Goal: Task Accomplishment & Management: Use online tool/utility

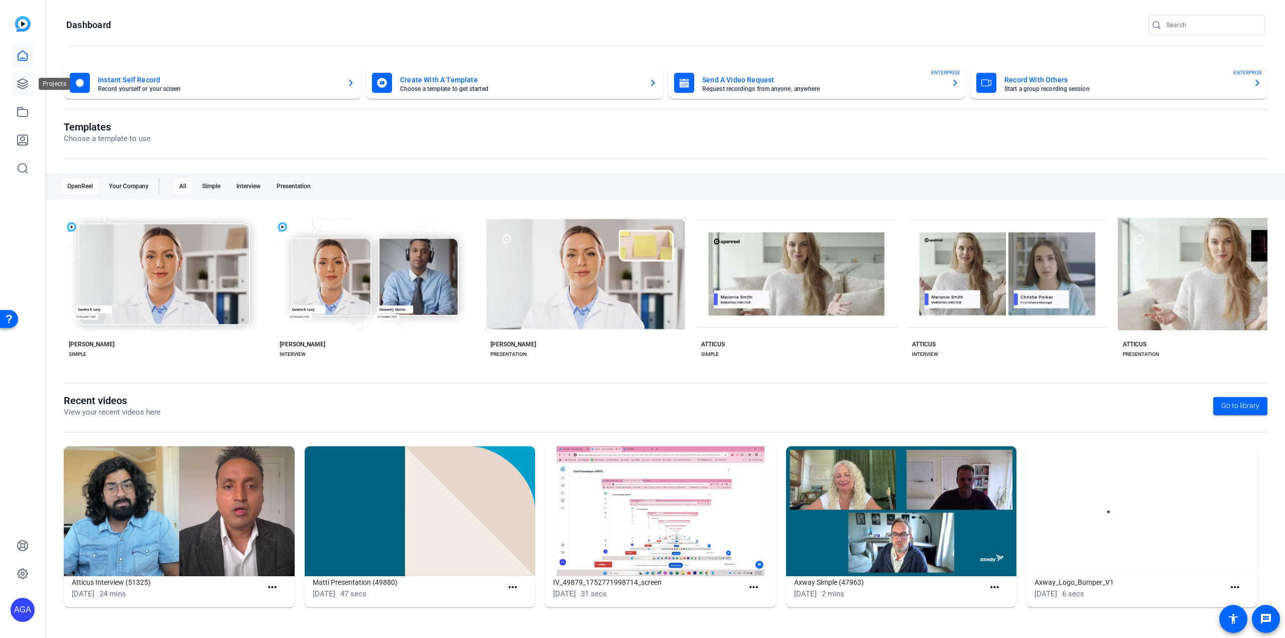
click at [17, 83] on icon at bounding box center [23, 84] width 12 height 12
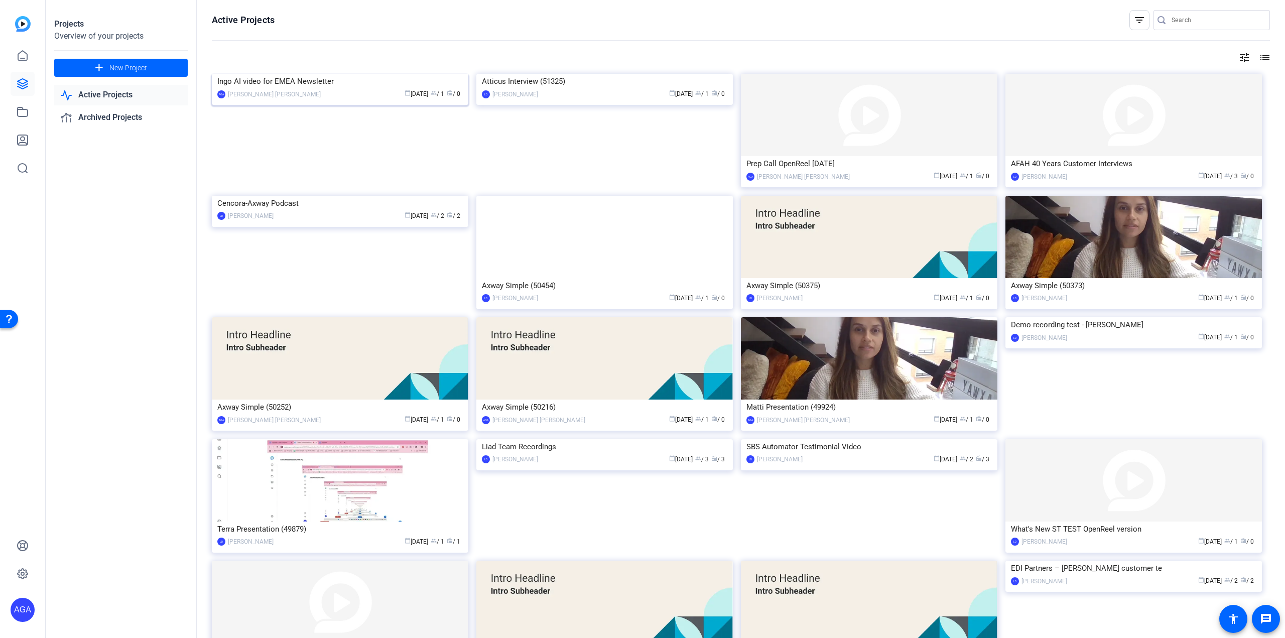
click at [377, 74] on img at bounding box center [340, 74] width 256 height 0
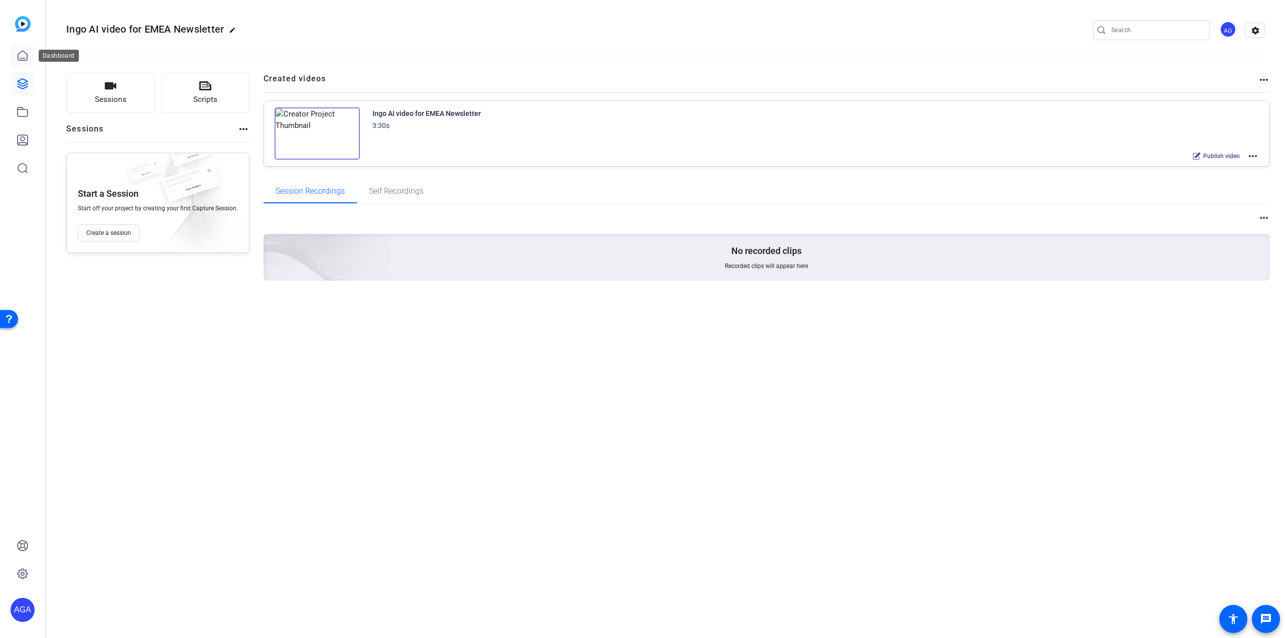
click at [24, 58] on icon at bounding box center [23, 56] width 12 height 12
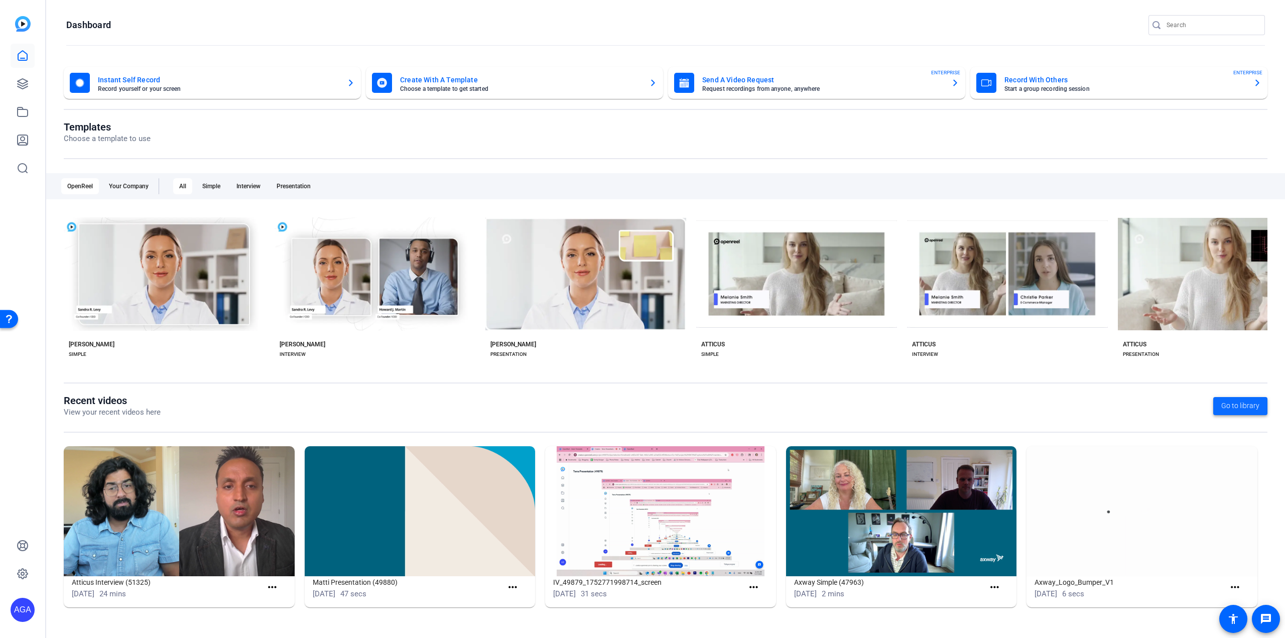
click at [1237, 407] on span "Go to library" at bounding box center [1240, 406] width 38 height 11
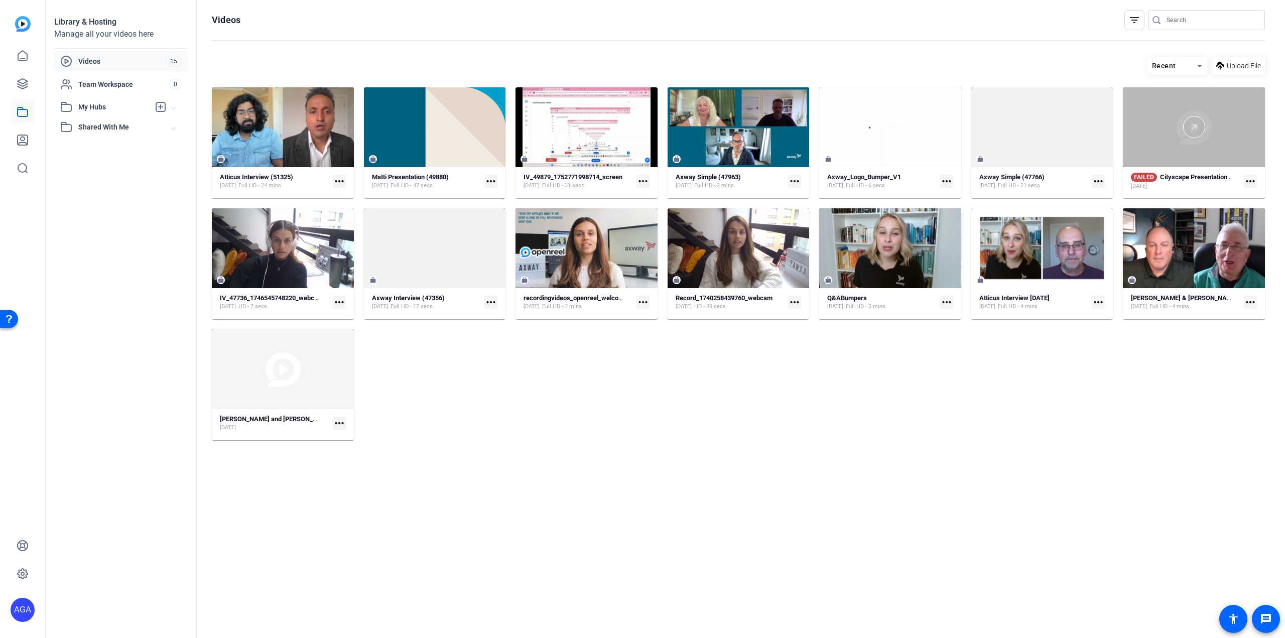
click at [1206, 163] on div at bounding box center [1194, 127] width 142 height 80
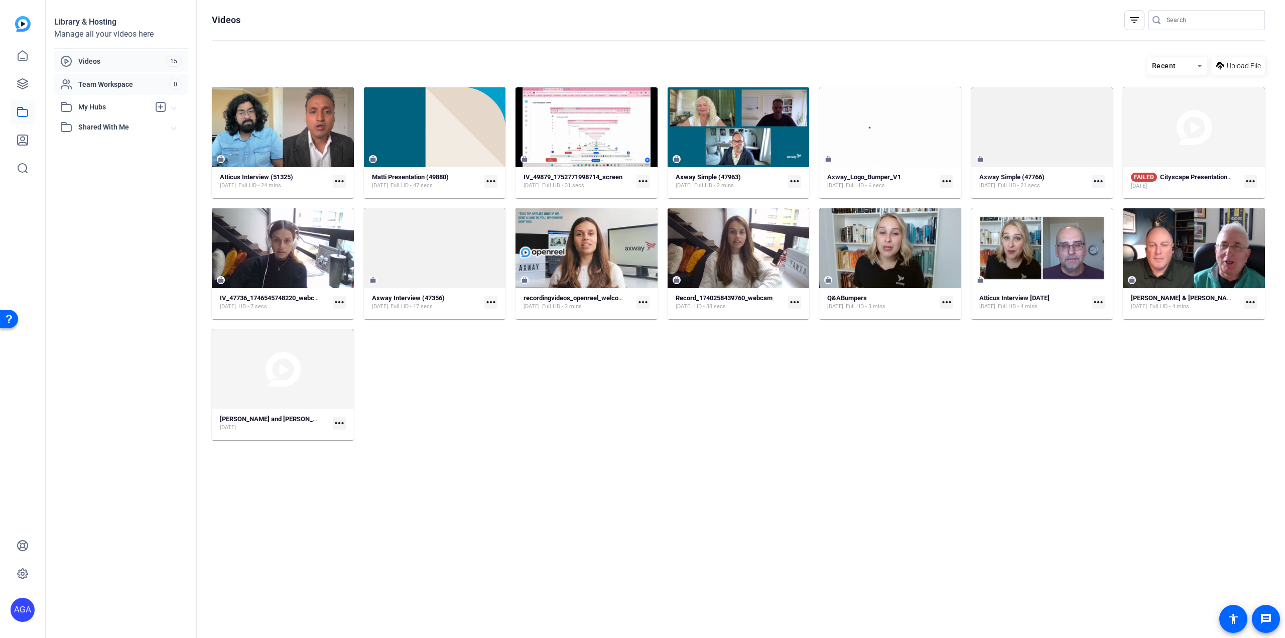
click at [101, 84] on span "Team Workspace" at bounding box center [123, 84] width 91 height 10
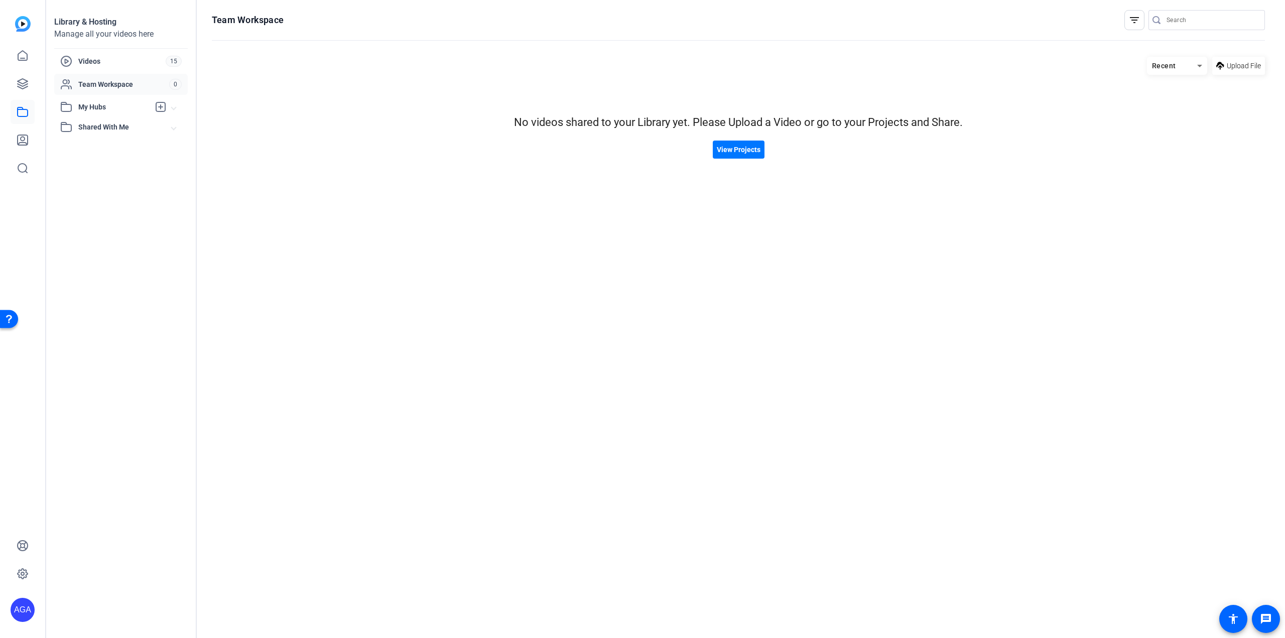
click at [104, 108] on span "My Hubs" at bounding box center [113, 107] width 71 height 11
click at [105, 149] on span "Shared With Me" at bounding box center [124, 149] width 93 height 11
click at [24, 145] on icon at bounding box center [23, 140] width 12 height 12
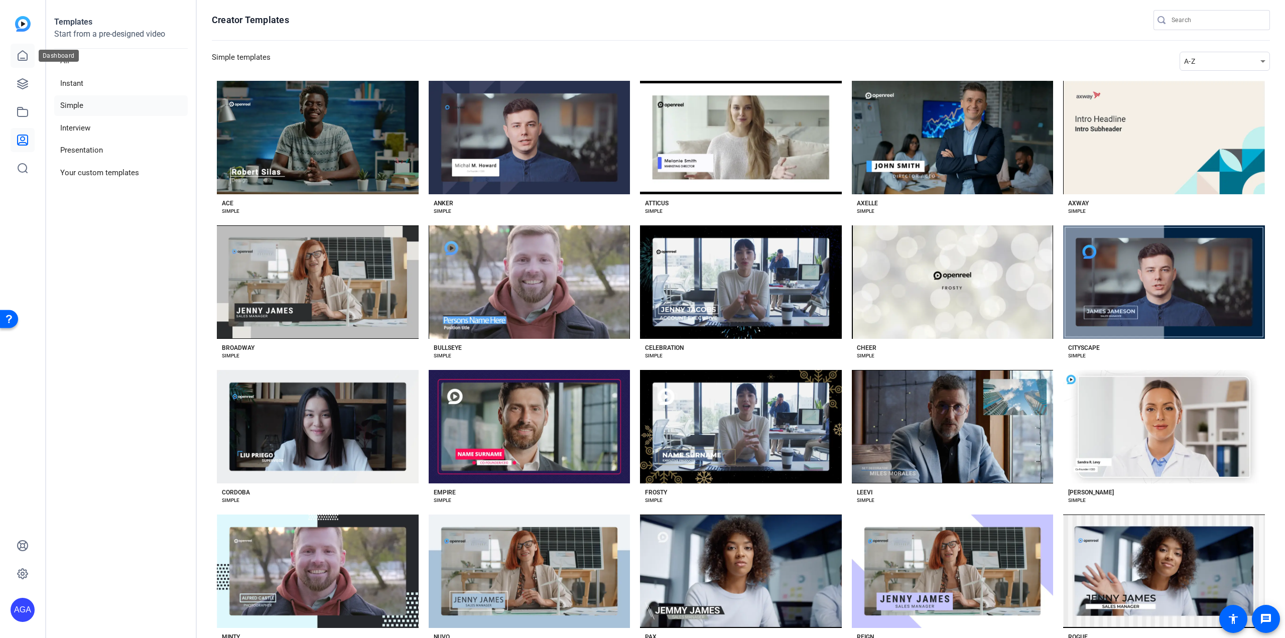
click at [22, 56] on icon at bounding box center [23, 56] width 12 height 12
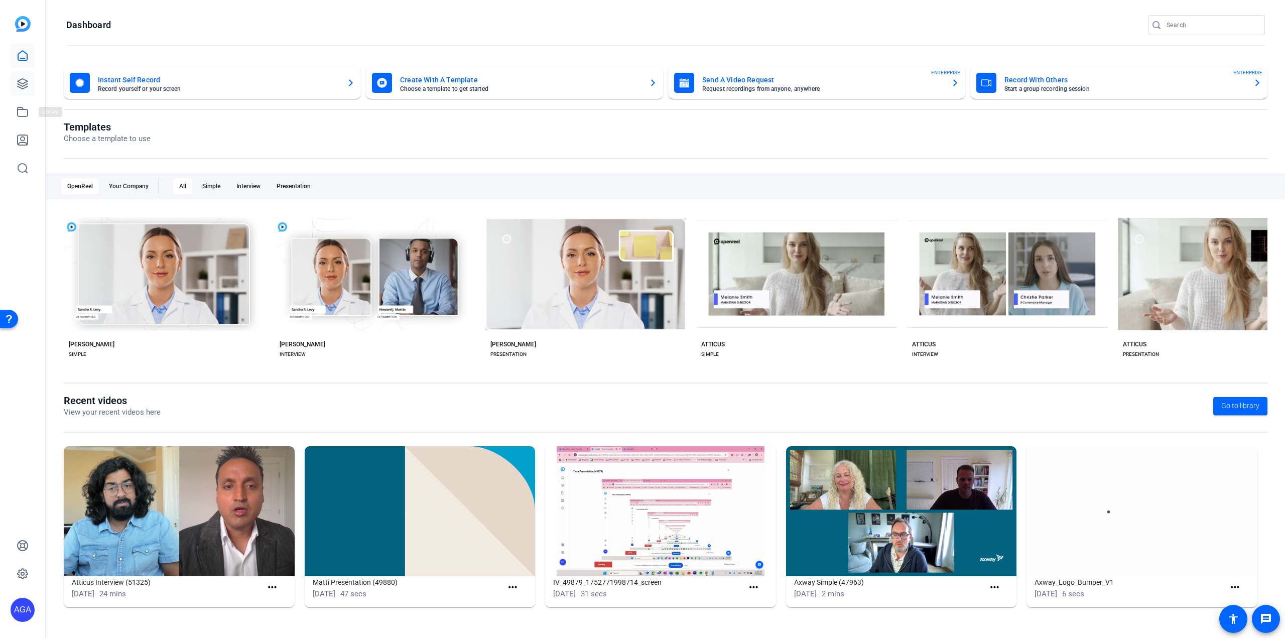
click at [19, 82] on icon at bounding box center [23, 84] width 12 height 12
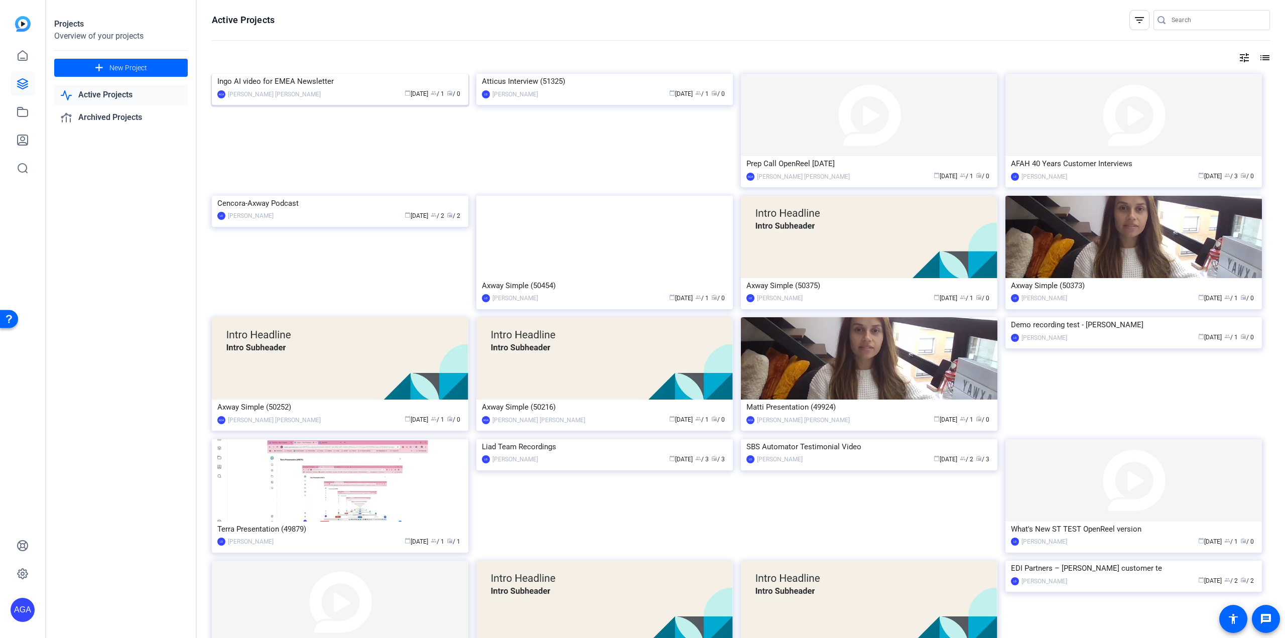
click at [377, 74] on img at bounding box center [340, 74] width 256 height 0
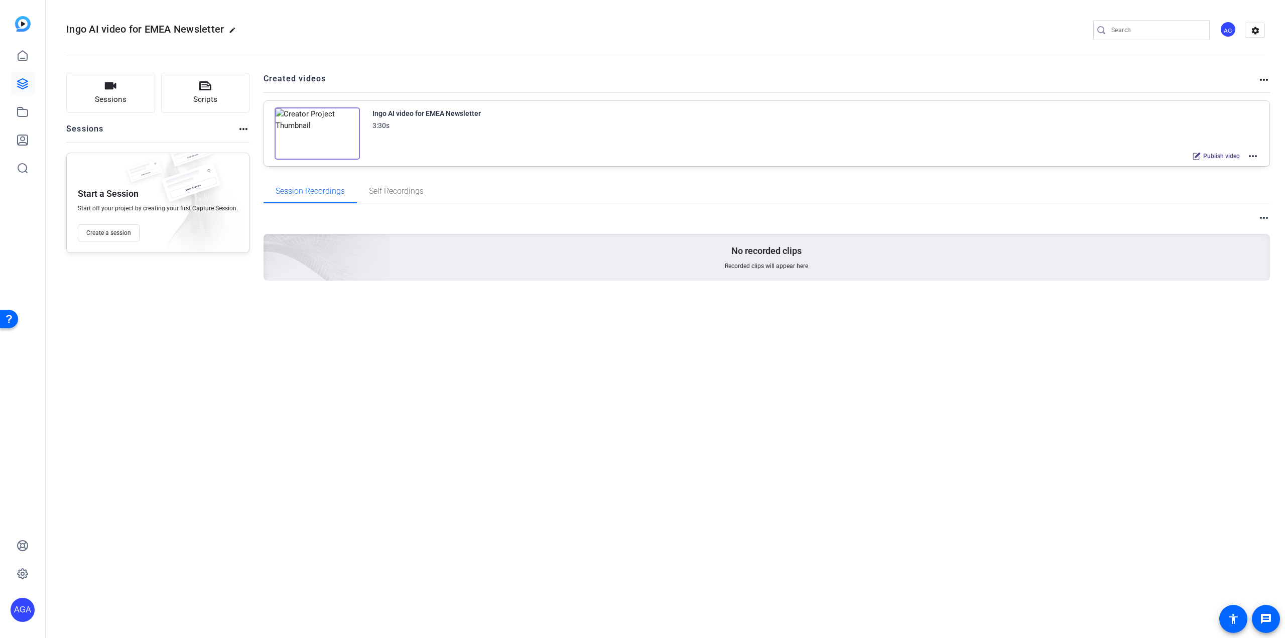
click at [321, 141] on img at bounding box center [317, 133] width 85 height 52
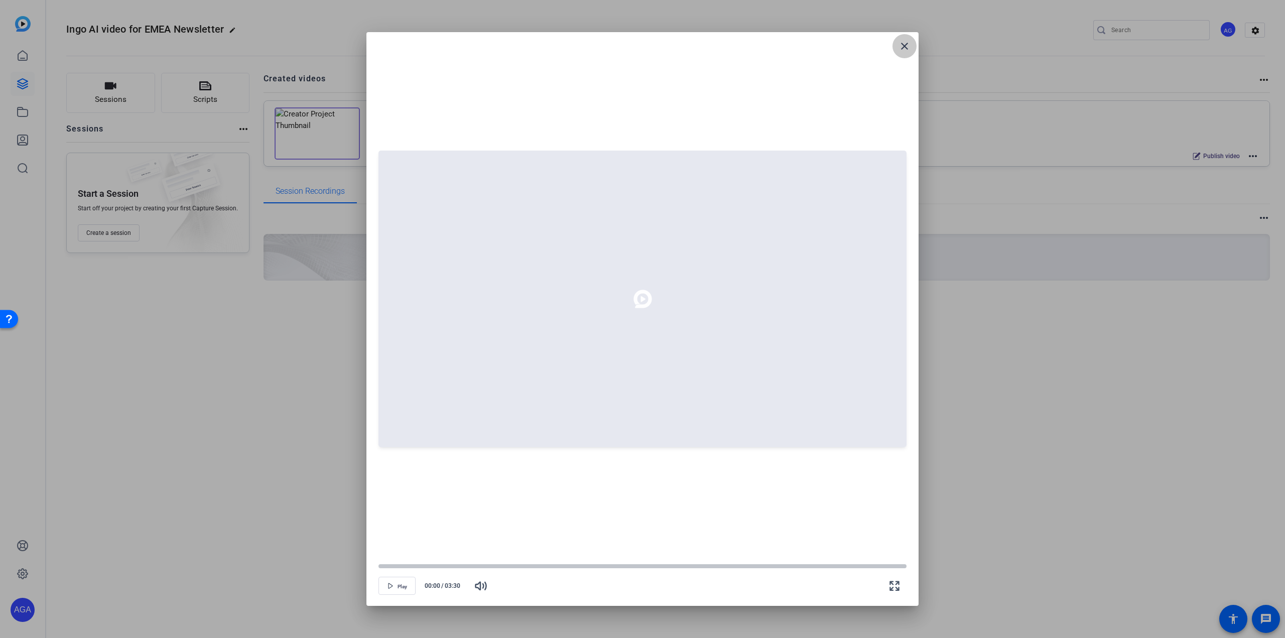
click at [903, 50] on mat-icon "close" at bounding box center [904, 46] width 12 height 12
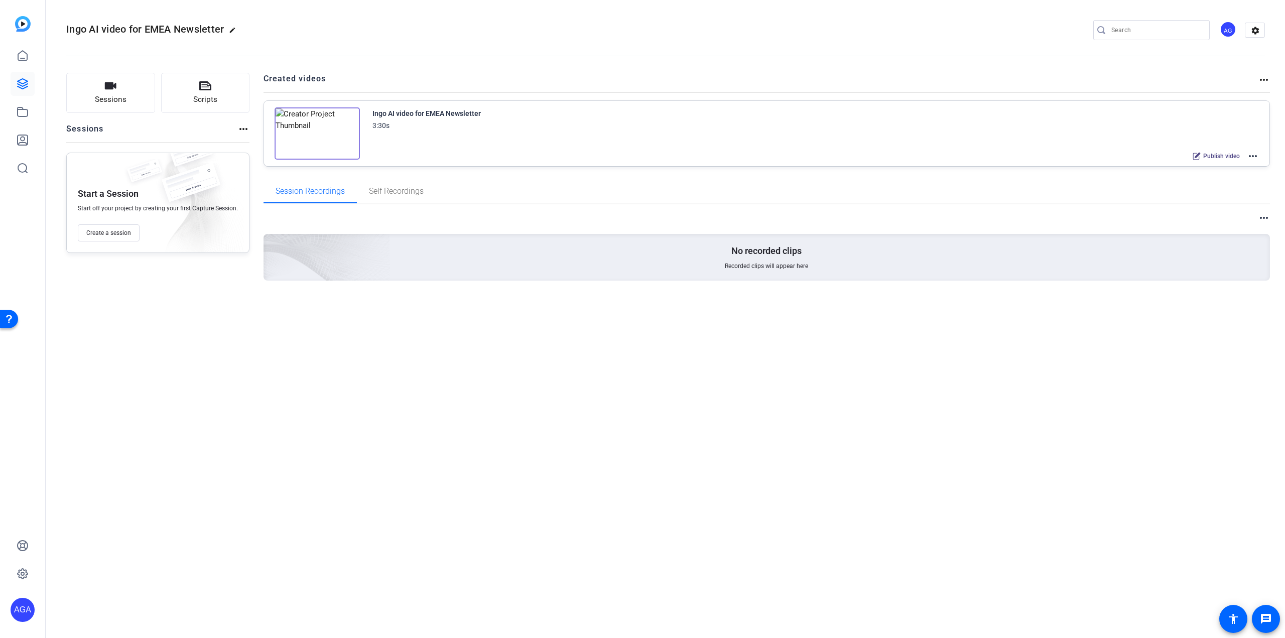
click at [1256, 159] on mat-icon "more_horiz" at bounding box center [1253, 156] width 12 height 12
click at [304, 131] on img at bounding box center [317, 133] width 85 height 52
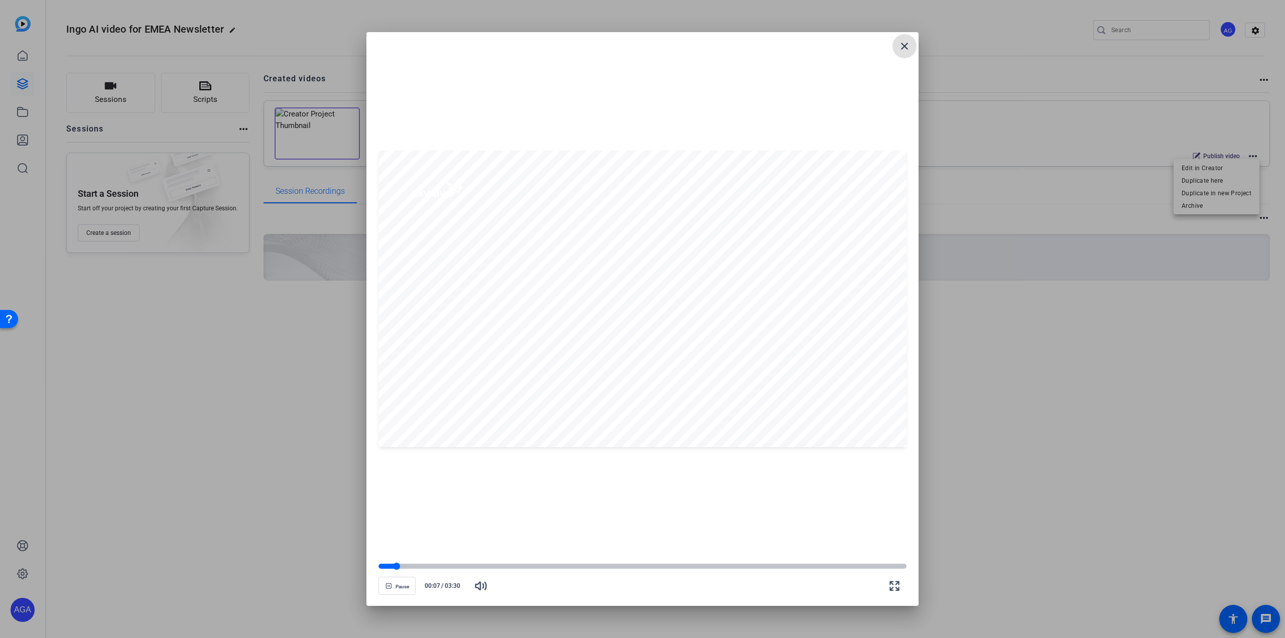
drag, startPoint x: 428, startPoint y: 566, endPoint x: 436, endPoint y: 566, distance: 8.0
click at [428, 566] on div at bounding box center [642, 566] width 528 height 5
click at [491, 565] on div at bounding box center [642, 566] width 528 height 5
click at [557, 570] on div at bounding box center [642, 566] width 528 height 7
click at [624, 569] on div at bounding box center [642, 566] width 528 height 7
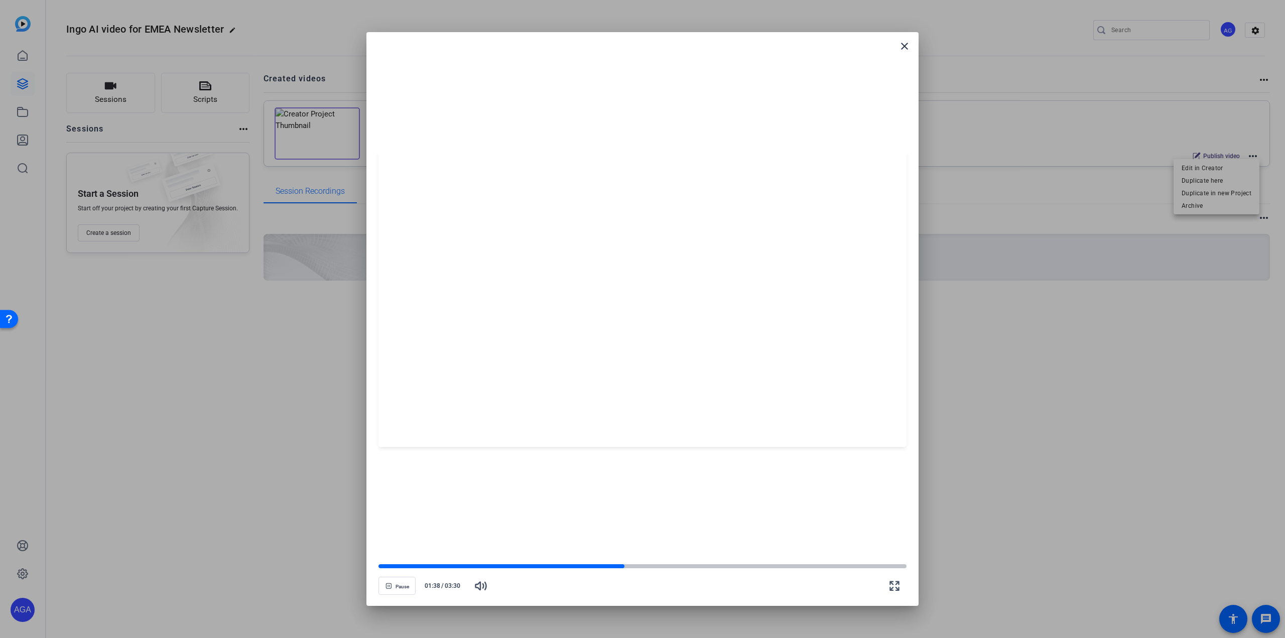
drag, startPoint x: 706, startPoint y: 573, endPoint x: 752, endPoint y: 573, distance: 45.7
click at [709, 573] on div "Pause 01:38 / 03:30" at bounding box center [642, 580] width 528 height 35
click at [769, 571] on div "Pause 01:38 / 03:30" at bounding box center [642, 580] width 528 height 35
click at [794, 569] on div at bounding box center [642, 566] width 528 height 7
drag, startPoint x: 811, startPoint y: 565, endPoint x: 833, endPoint y: 565, distance: 22.1
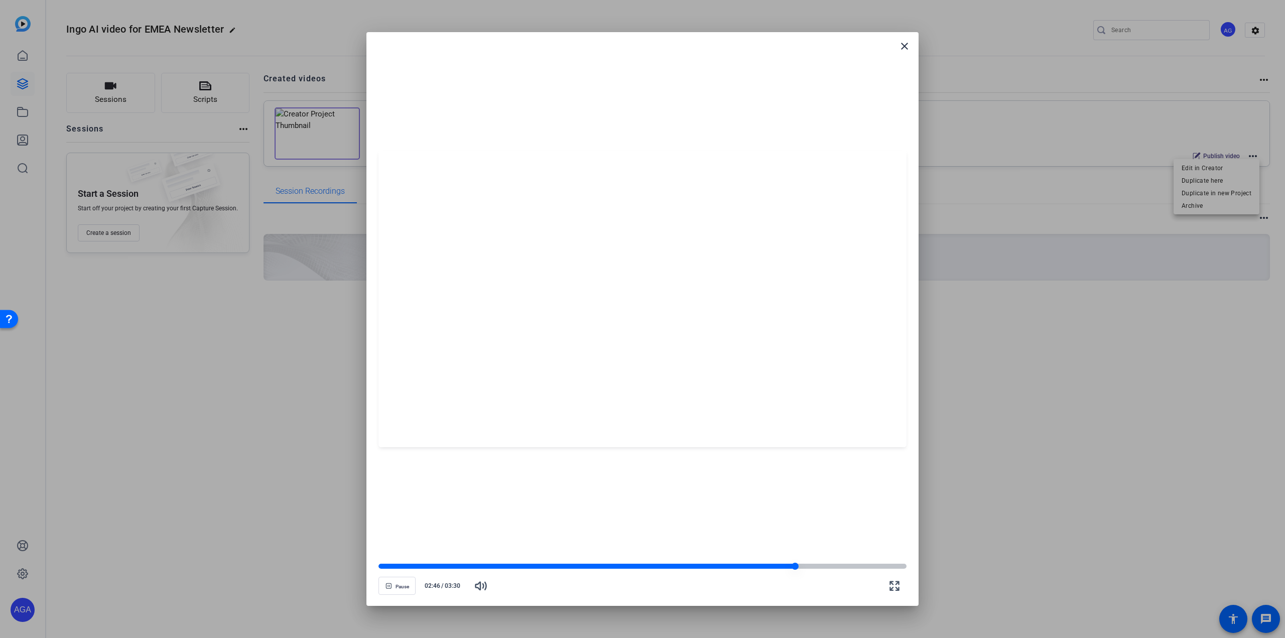
click at [812, 565] on div at bounding box center [642, 566] width 528 height 5
click at [868, 564] on div at bounding box center [642, 566] width 528 height 7
click at [907, 50] on mat-icon "close" at bounding box center [904, 46] width 12 height 12
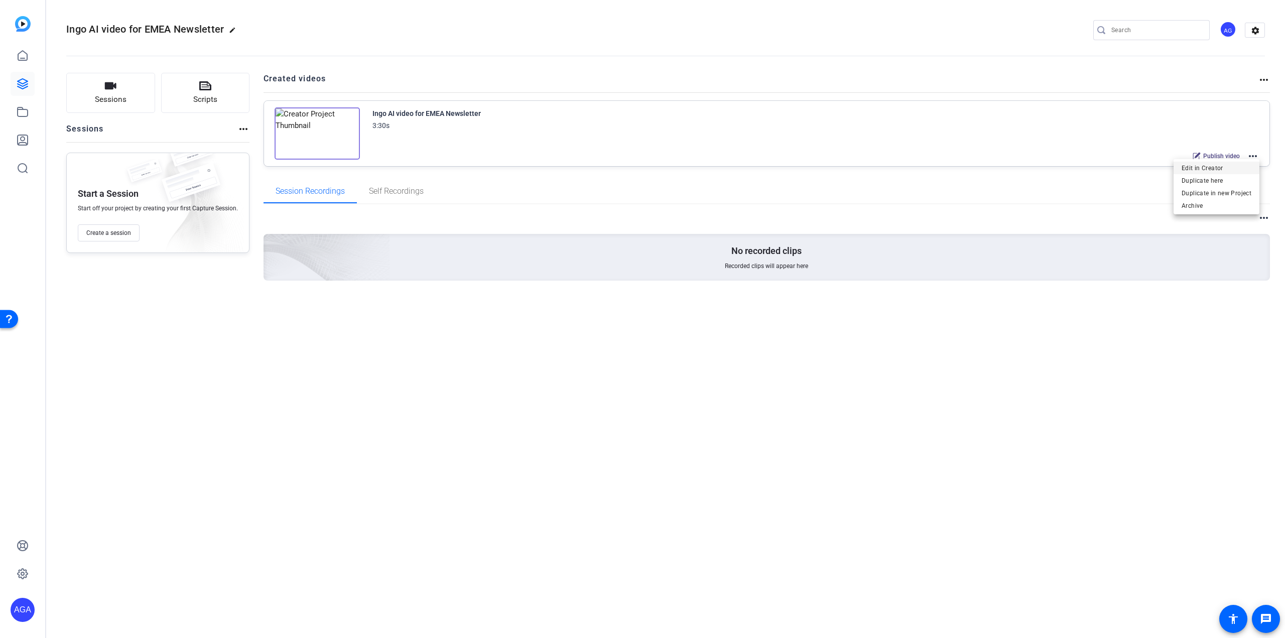
click at [1223, 172] on span "Edit in Creator" at bounding box center [1217, 168] width 70 height 12
